Goal: Communication & Community: Answer question/provide support

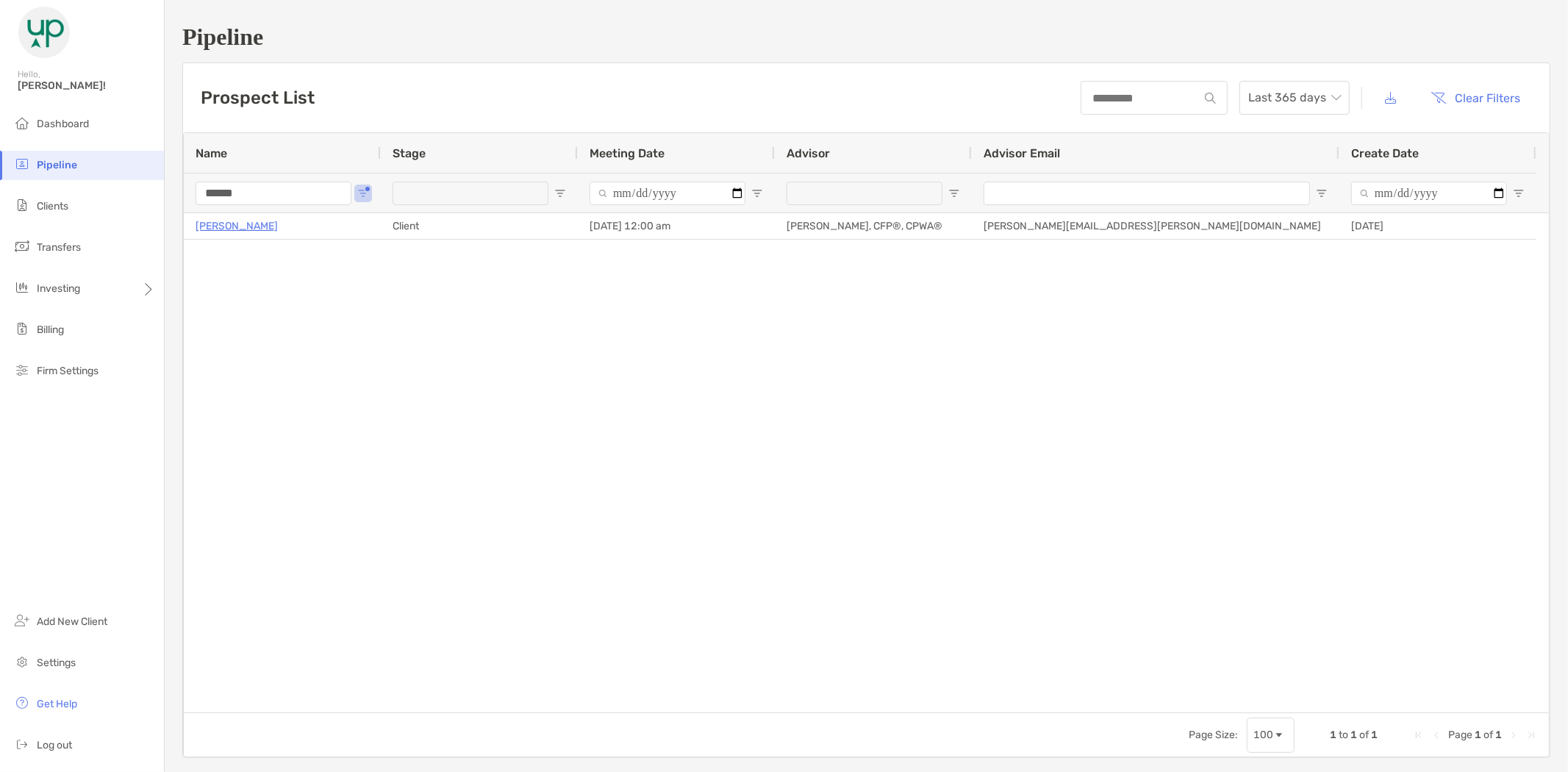
drag, startPoint x: 261, startPoint y: 193, endPoint x: 185, endPoint y: 171, distance: 79.1
click at [190, 191] on div "******" at bounding box center [282, 192] width 197 height 39
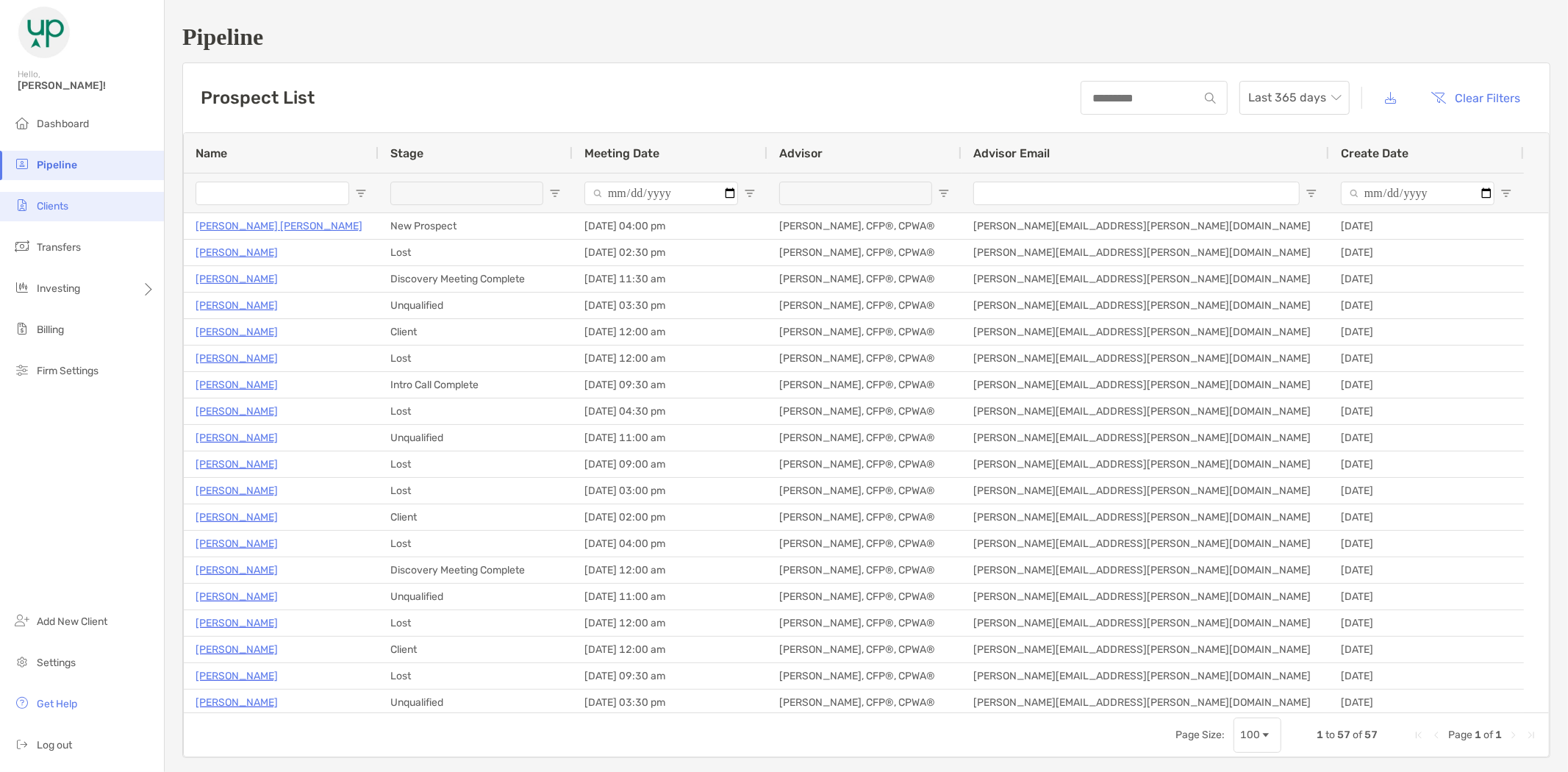
click at [76, 210] on li "Clients" at bounding box center [82, 207] width 164 height 29
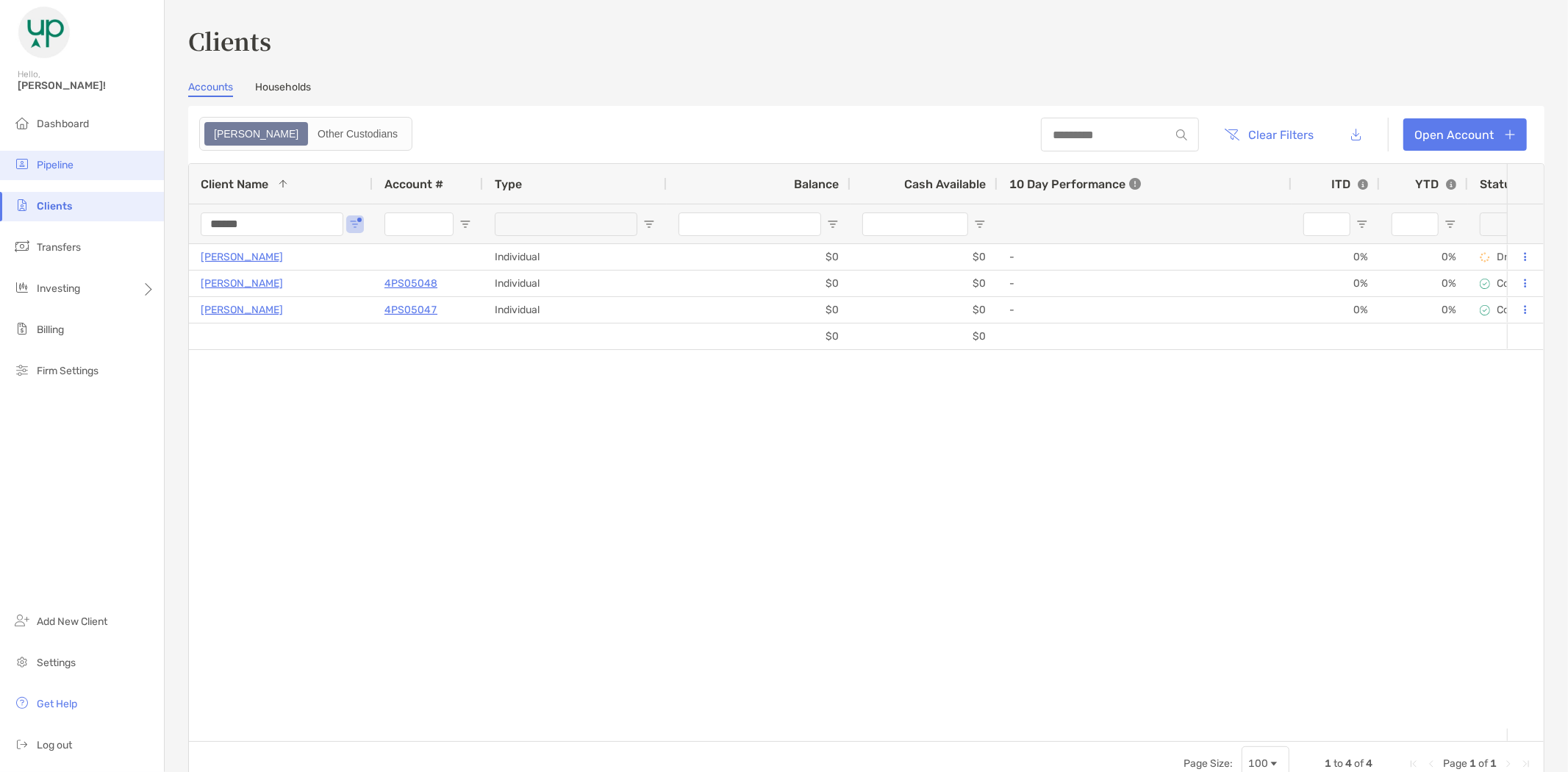
drag, startPoint x: 262, startPoint y: 221, endPoint x: 162, endPoint y: 174, distance: 110.5
click at [163, 224] on div "Clients Hello, Brad! Dashboard Pipeline Clients Transfers Investing Billing Fir…" at bounding box center [784, 386] width 1568 height 772
type input "*****"
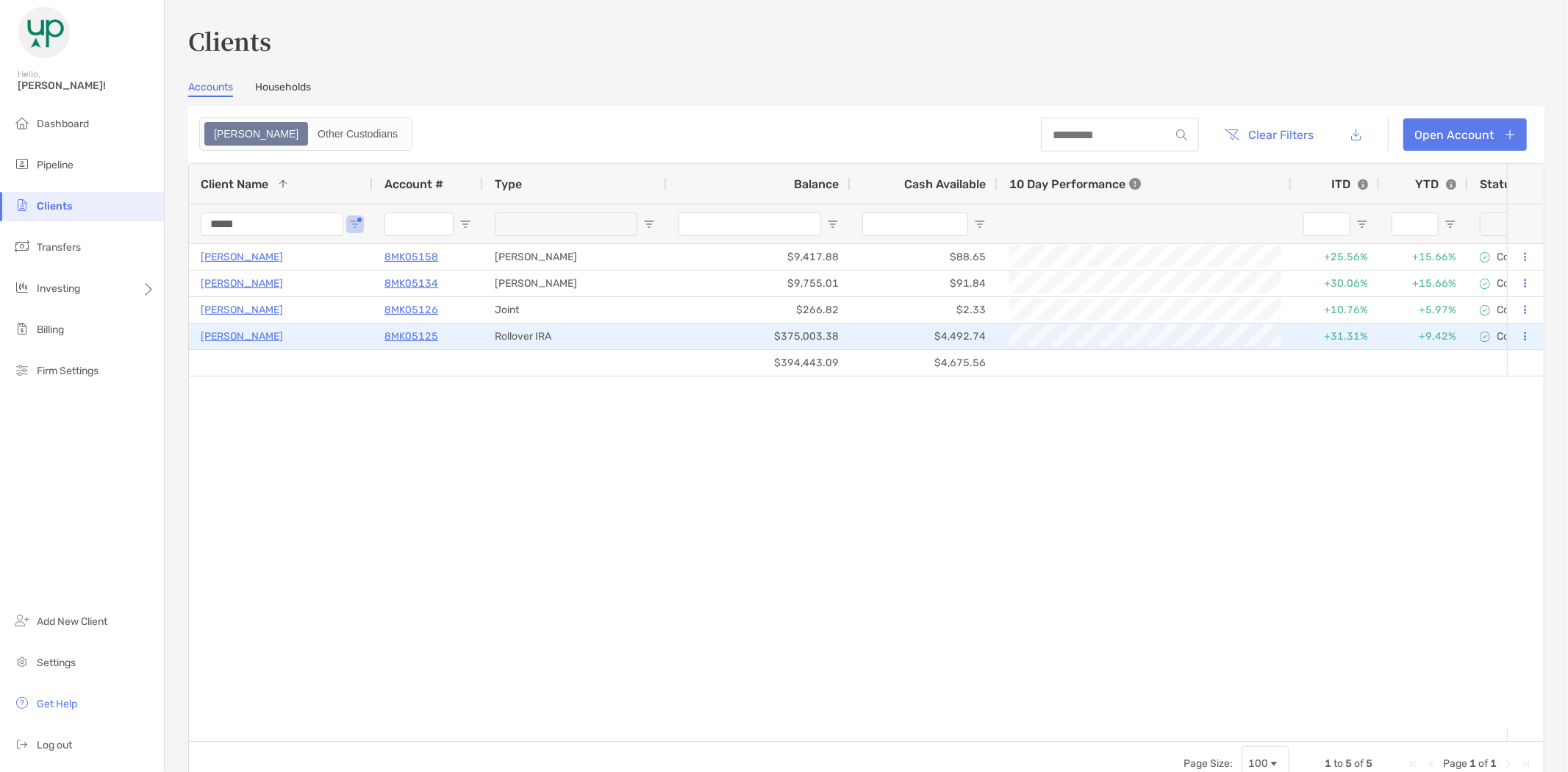
click at [412, 332] on p "8MK05125" at bounding box center [411, 335] width 54 height 18
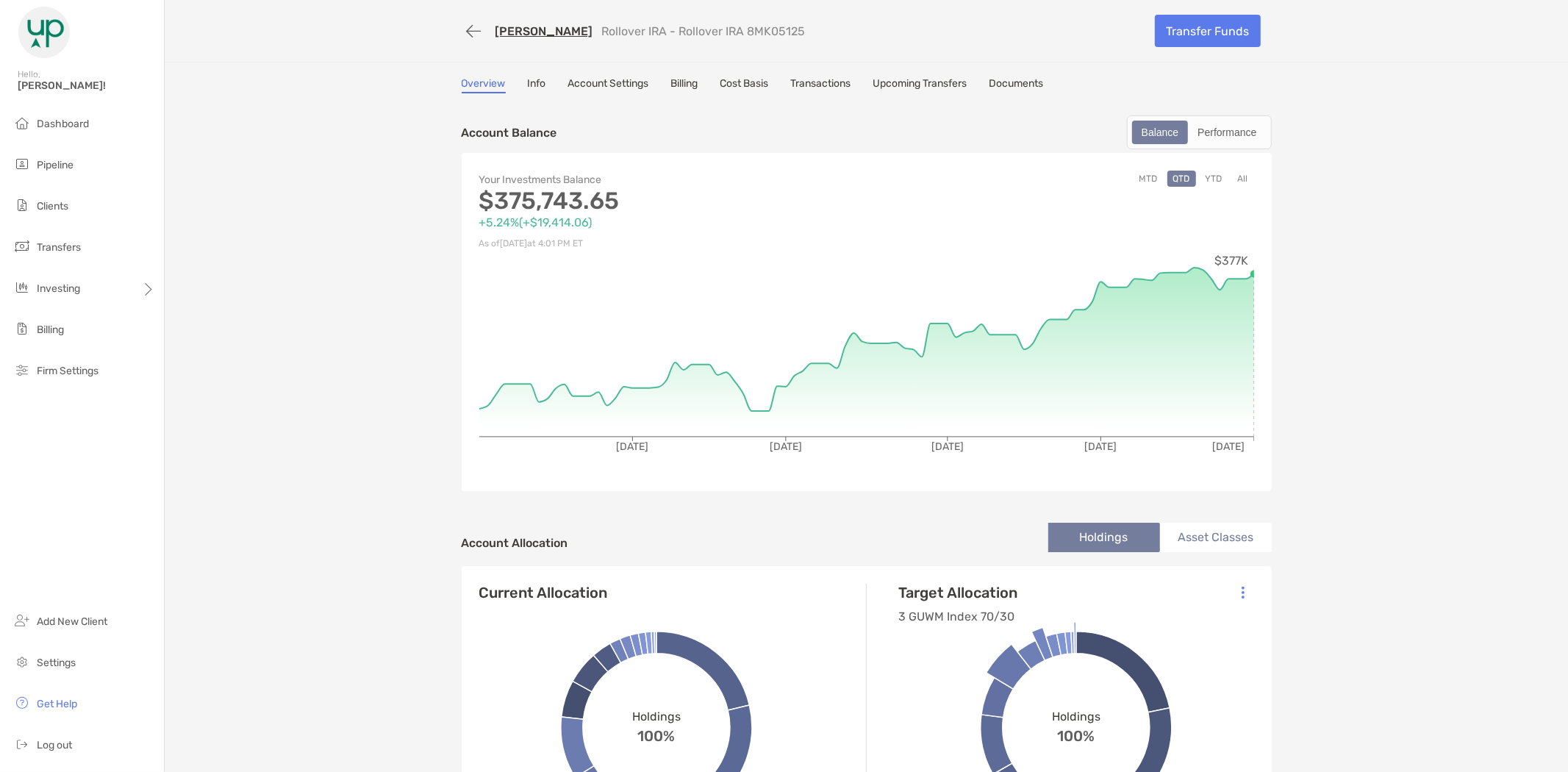
click at [825, 82] on link "Transactions" at bounding box center [821, 85] width 60 height 16
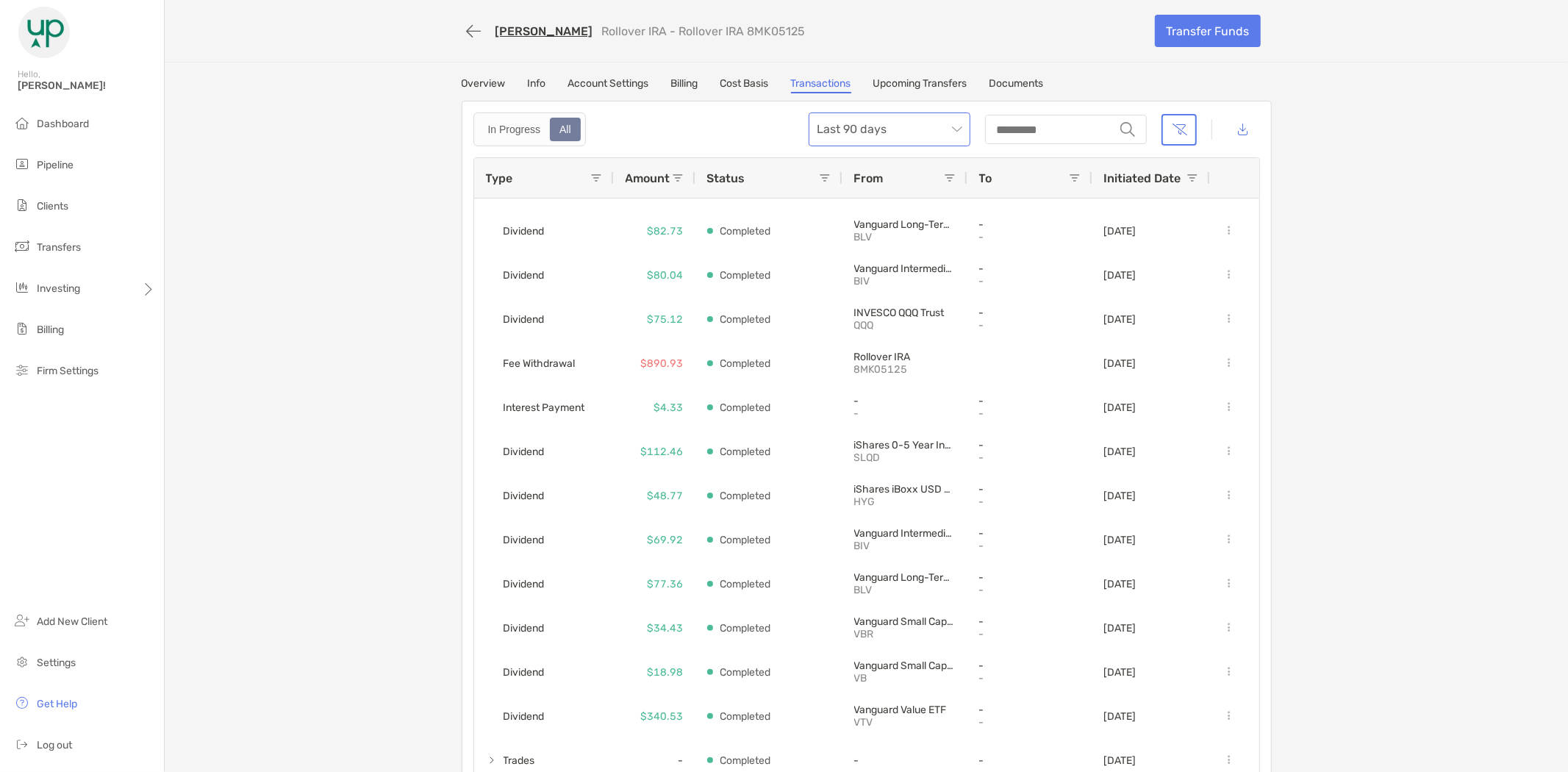
click at [905, 127] on span "Last 90 days" at bounding box center [890, 130] width 144 height 33
click at [855, 299] on div "All time" at bounding box center [886, 290] width 138 height 18
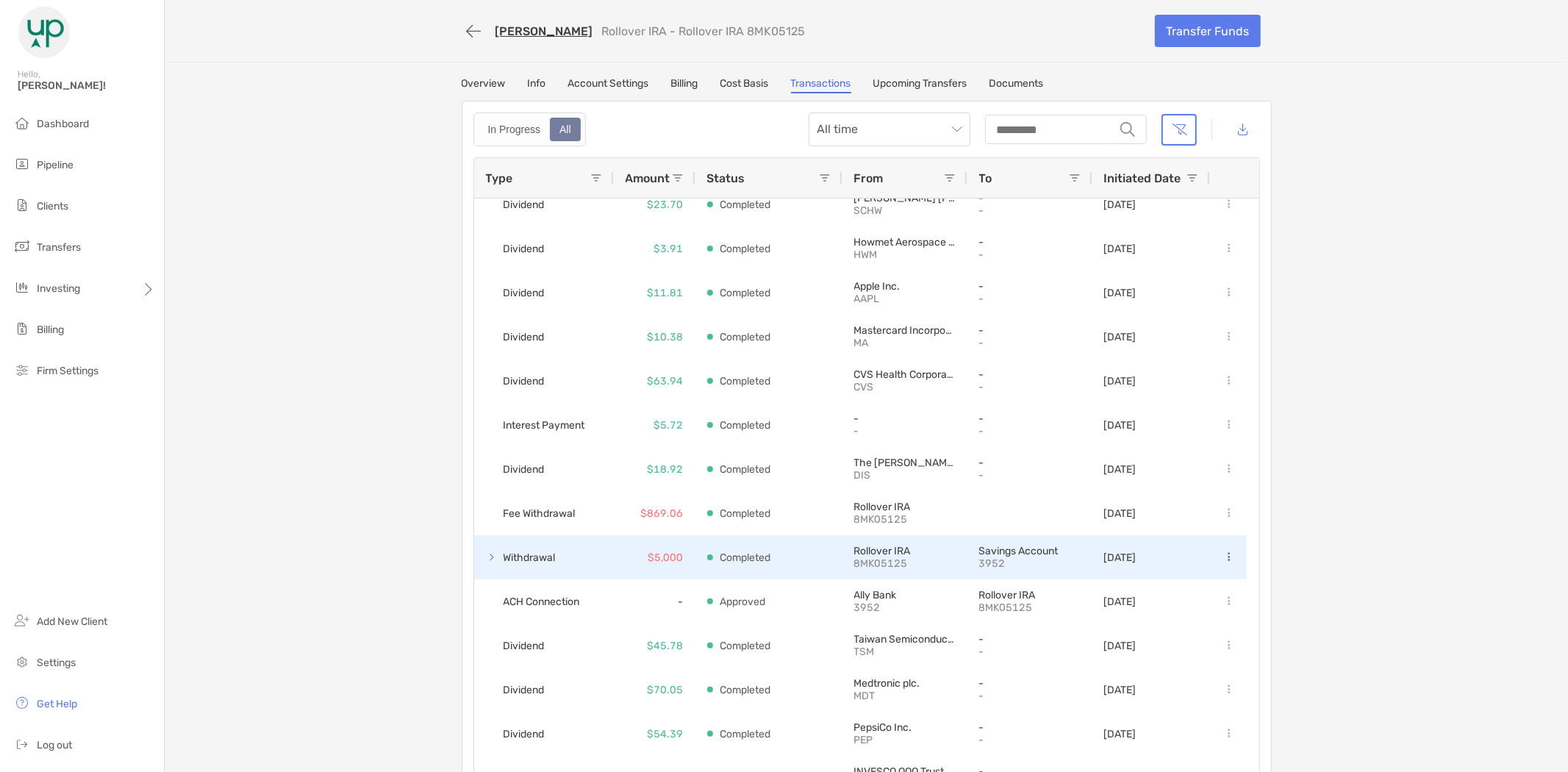
click at [486, 554] on span at bounding box center [492, 558] width 12 height 12
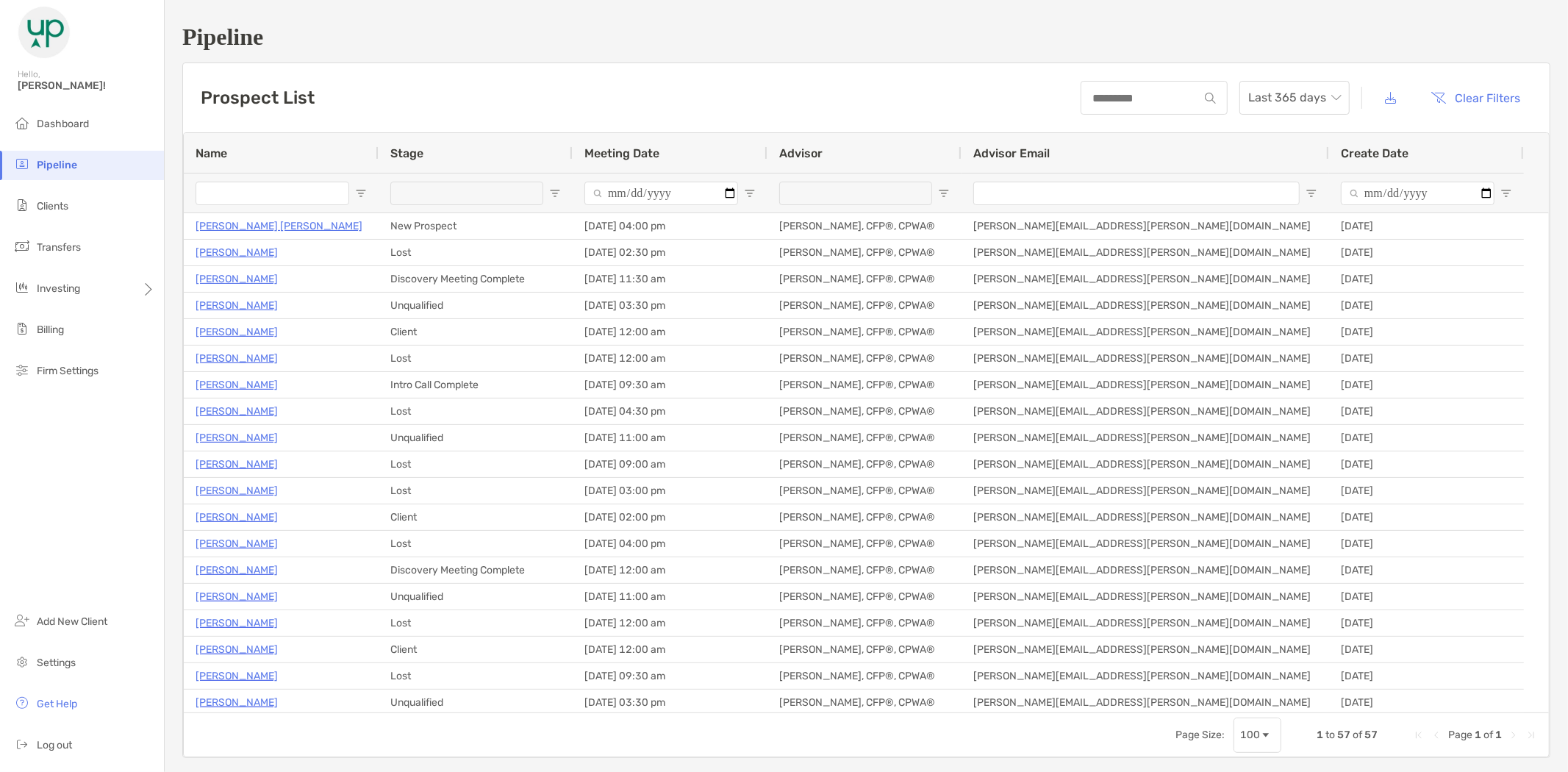
click at [253, 200] on input "Name Filter Input" at bounding box center [272, 193] width 154 height 23
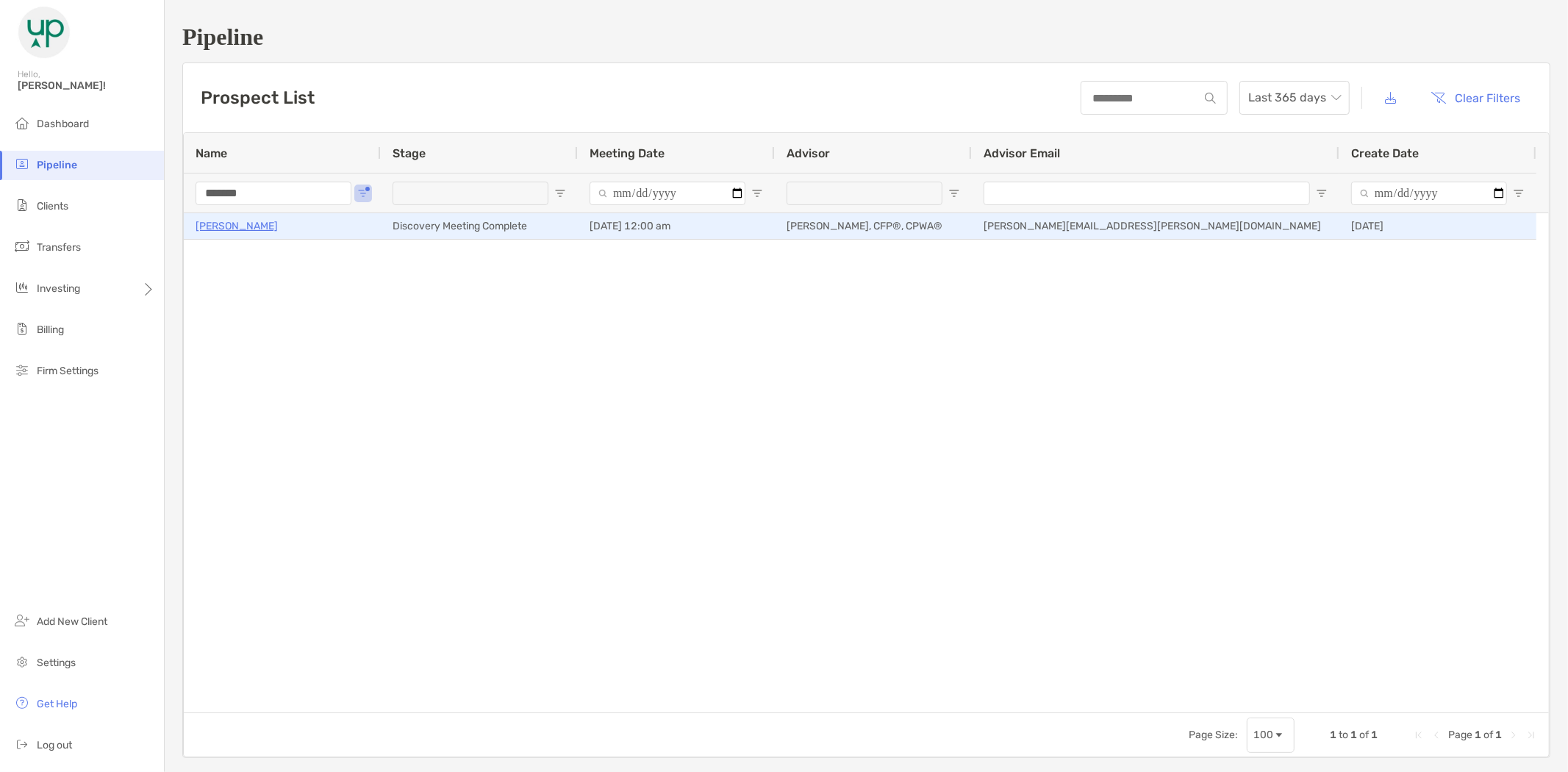
type input "*******"
click at [236, 223] on p "[PERSON_NAME]" at bounding box center [237, 226] width 82 height 18
click at [239, 218] on p "[PERSON_NAME]" at bounding box center [237, 226] width 82 height 18
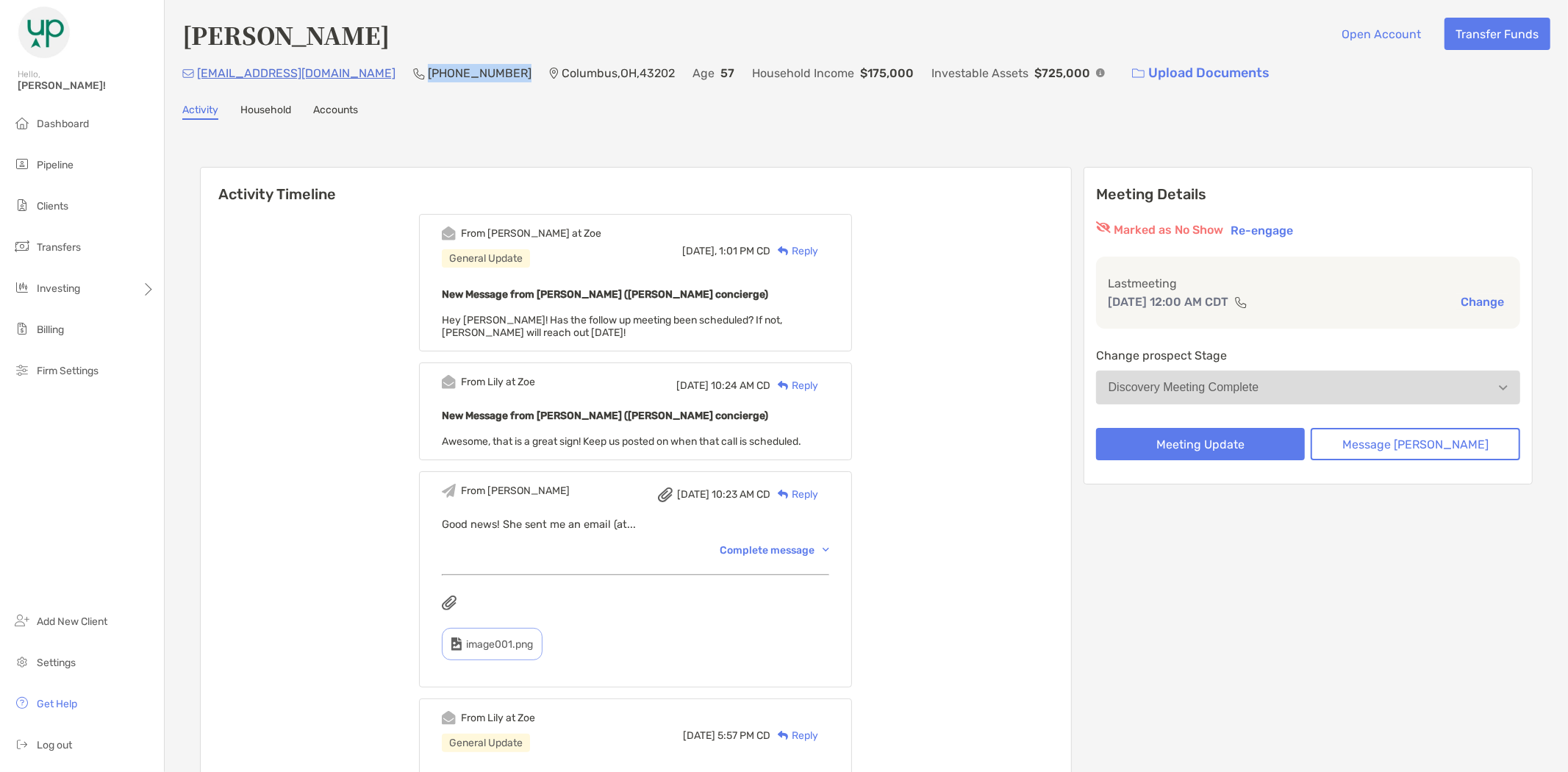
drag, startPoint x: 480, startPoint y: 75, endPoint x: 388, endPoint y: 63, distance: 92.8
click at [414, 63] on div "(845) 206-8440" at bounding box center [473, 73] width 118 height 32
copy p "(845) 206-8440"
click at [1413, 442] on button "Message [PERSON_NAME]" at bounding box center [1416, 444] width 209 height 33
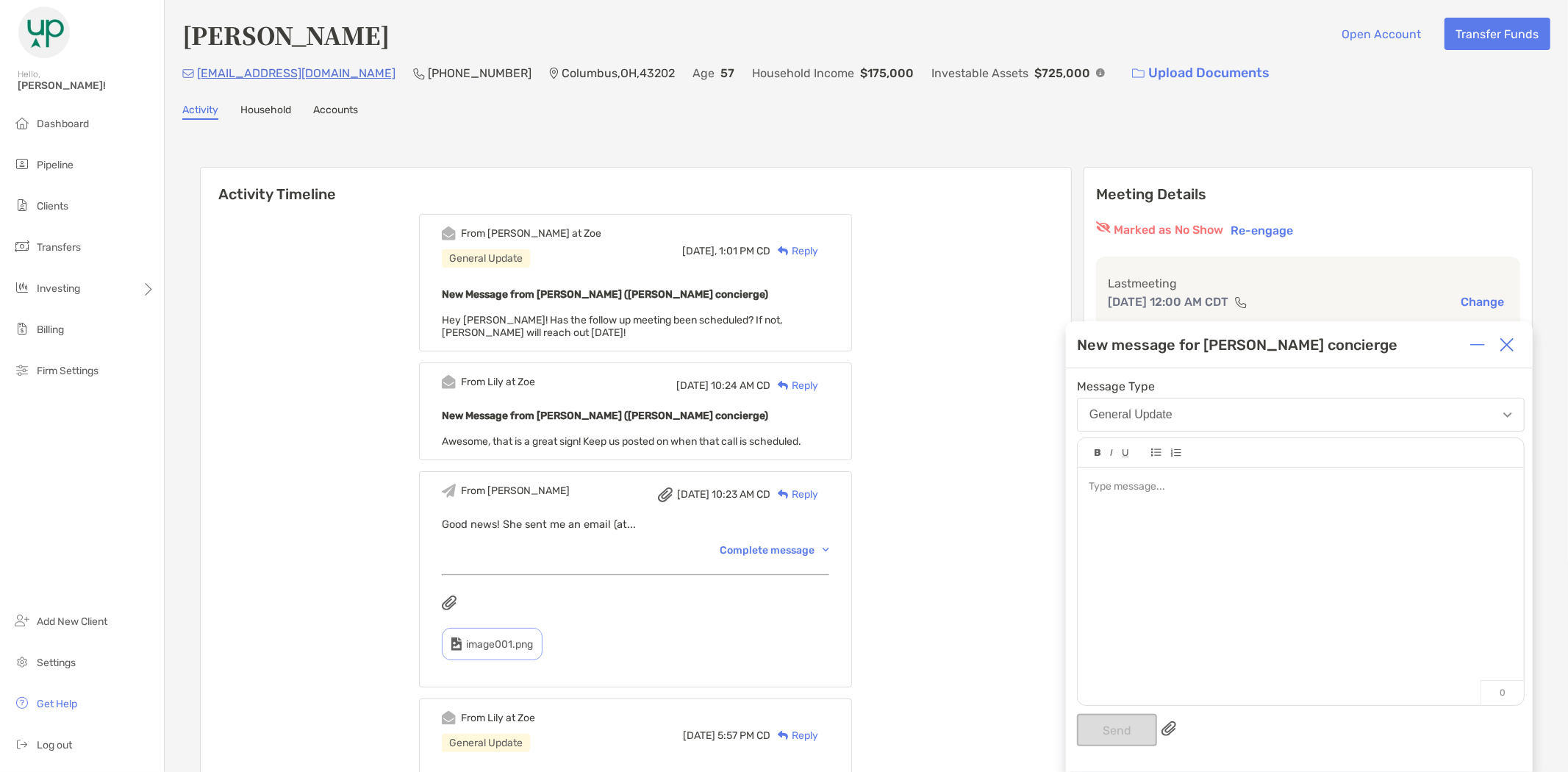
click at [1203, 576] on div at bounding box center [1301, 579] width 446 height 223
click at [1104, 726] on button "Send" at bounding box center [1117, 730] width 80 height 33
